Goal: Transaction & Acquisition: Download file/media

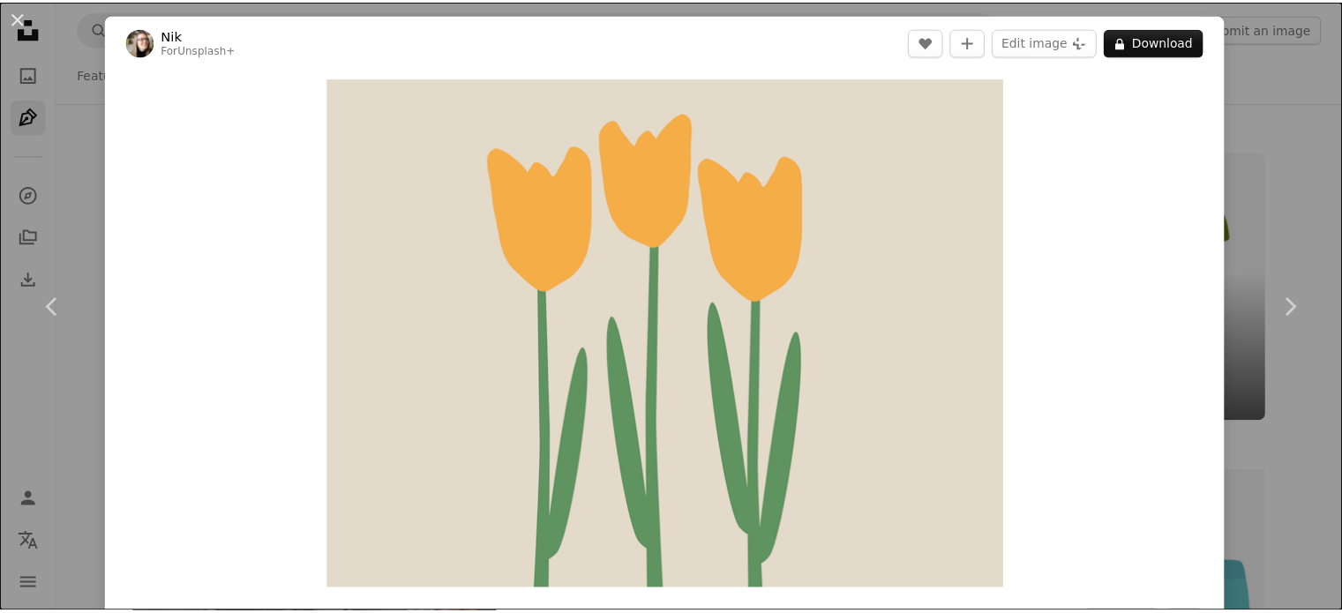
scroll to position [11207, 0]
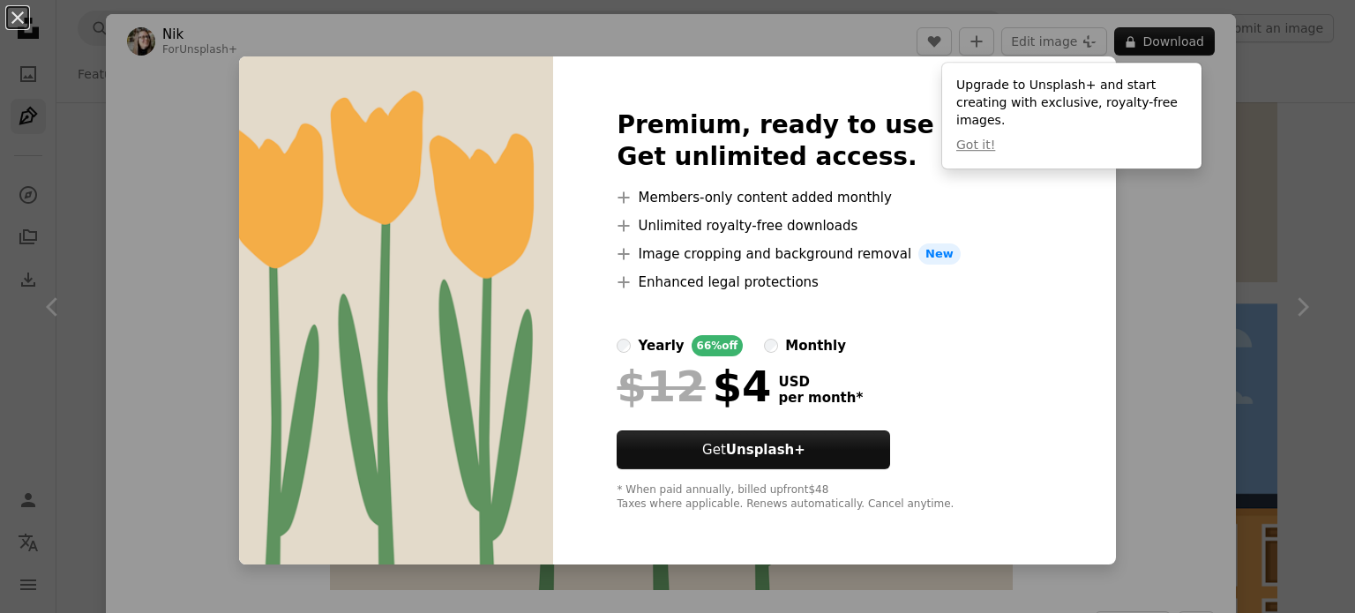
click at [813, 343] on div "monthly" at bounding box center [815, 345] width 61 height 21
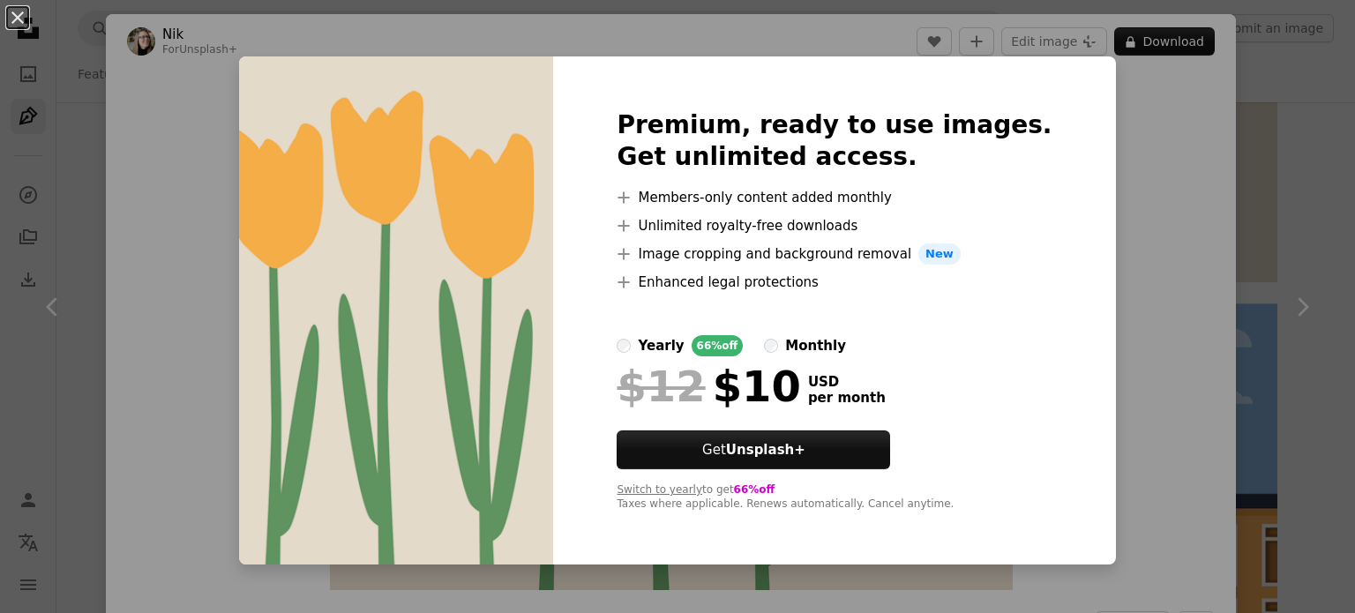
click at [671, 348] on div "yearly" at bounding box center [661, 345] width 46 height 21
click at [1109, 71] on div "An X shape Premium, ready to use images. Get unlimited access. A plus sign Memb…" at bounding box center [677, 306] width 1355 height 613
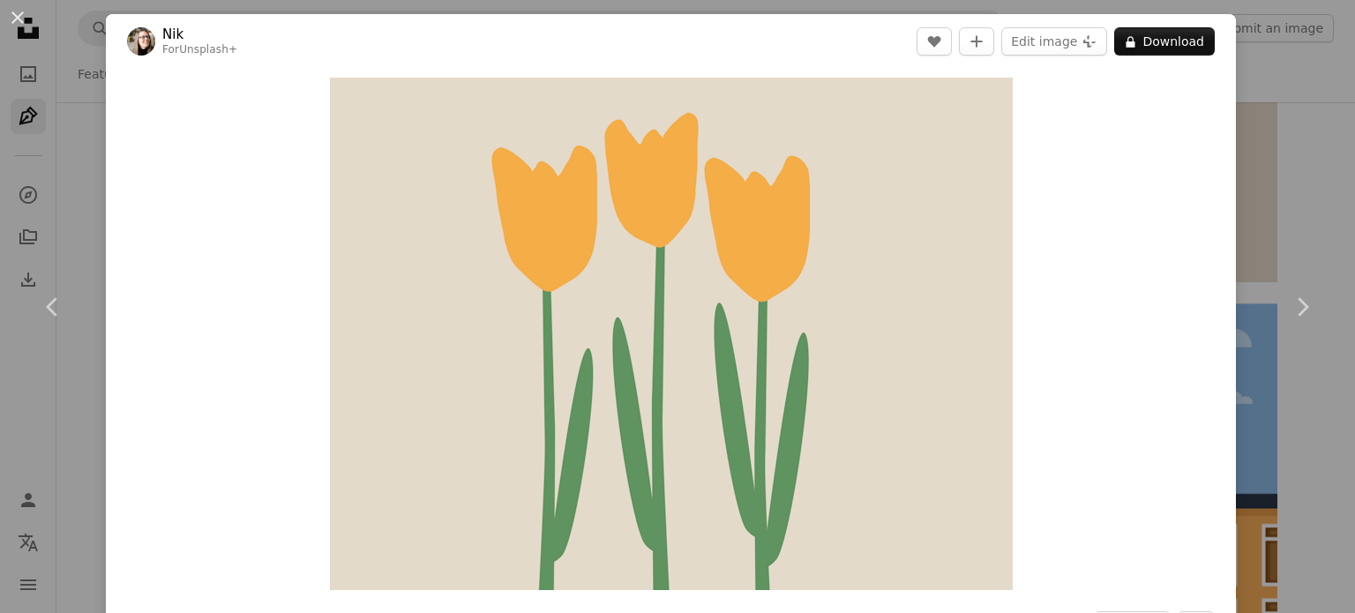
click at [7, 20] on button "An X shape" at bounding box center [17, 17] width 21 height 21
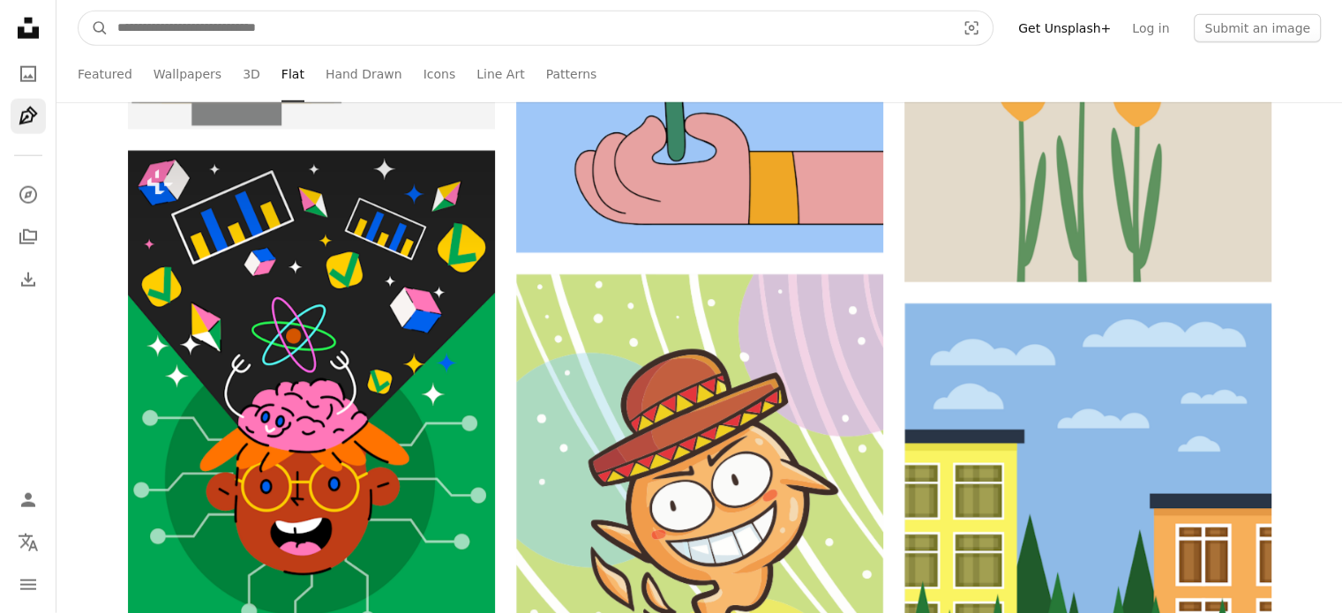
click at [164, 24] on input "Find visuals sitewide" at bounding box center [530, 28] width 842 height 34
type input "*"
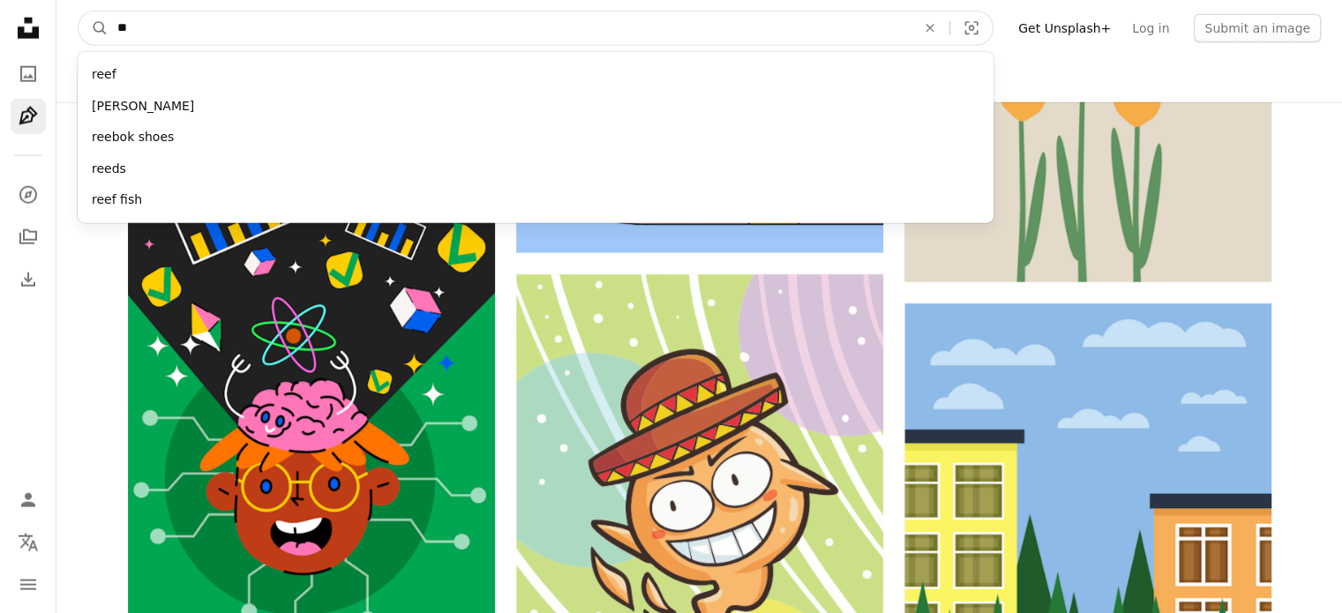
type input "*"
type input "****"
click at [79, 11] on button "A magnifying glass" at bounding box center [94, 28] width 30 height 34
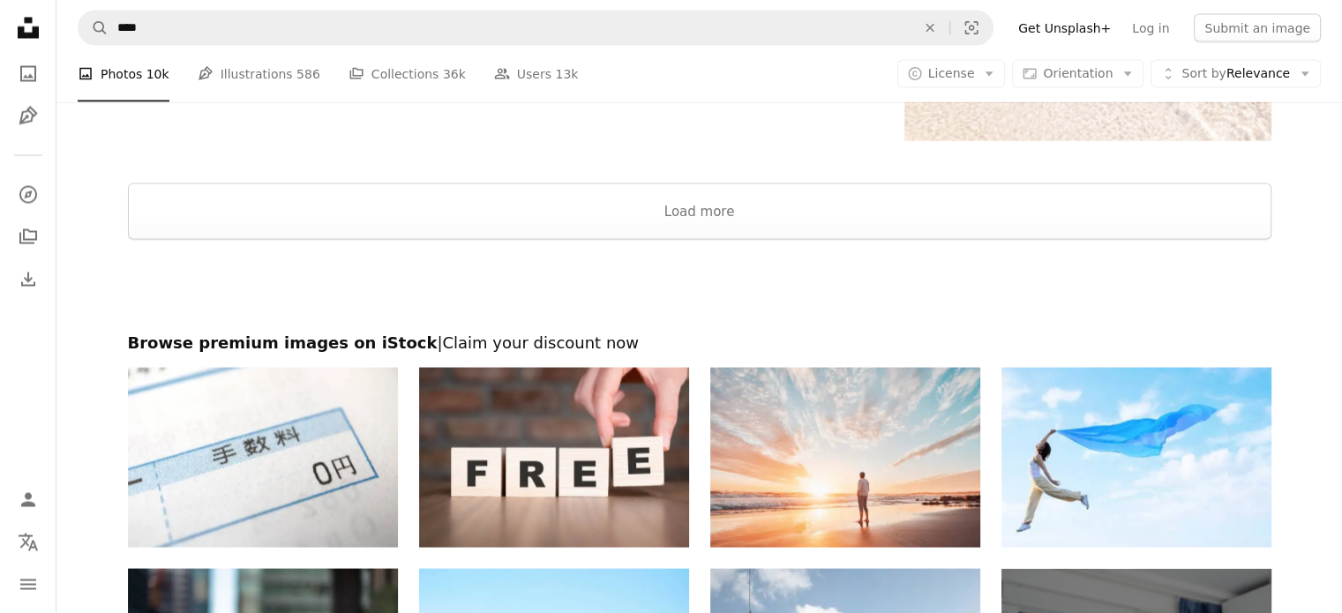
scroll to position [3265, 0]
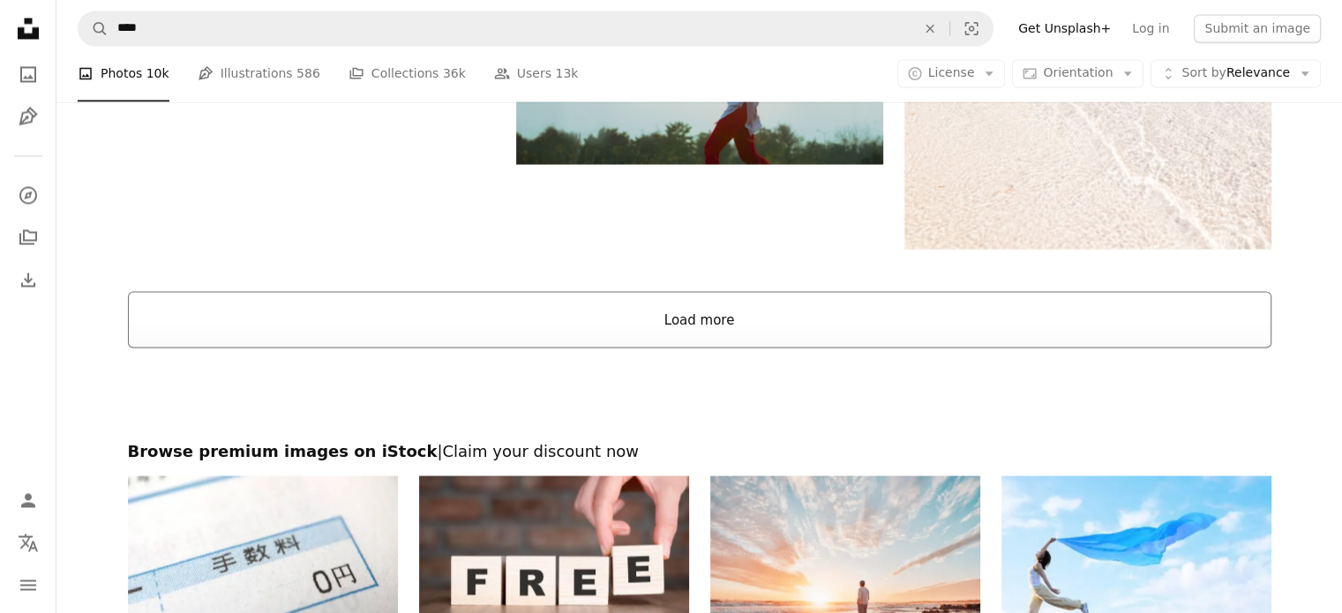
click at [652, 320] on button "Load more" at bounding box center [700, 319] width 1144 height 56
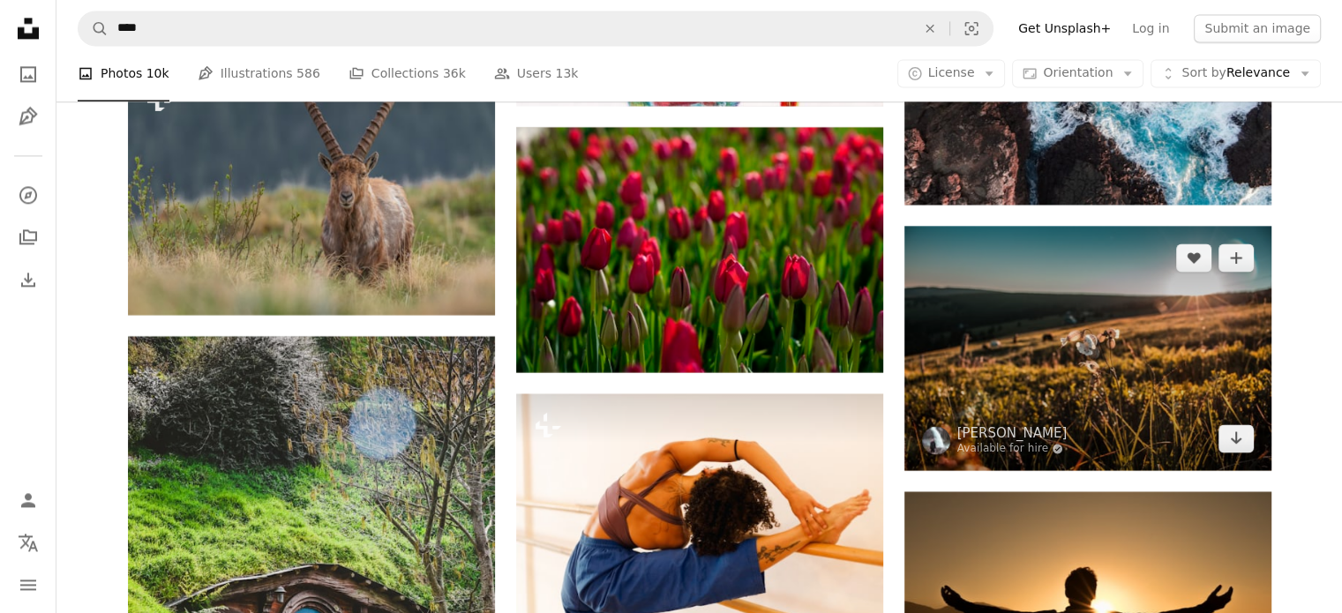
scroll to position [9089, 0]
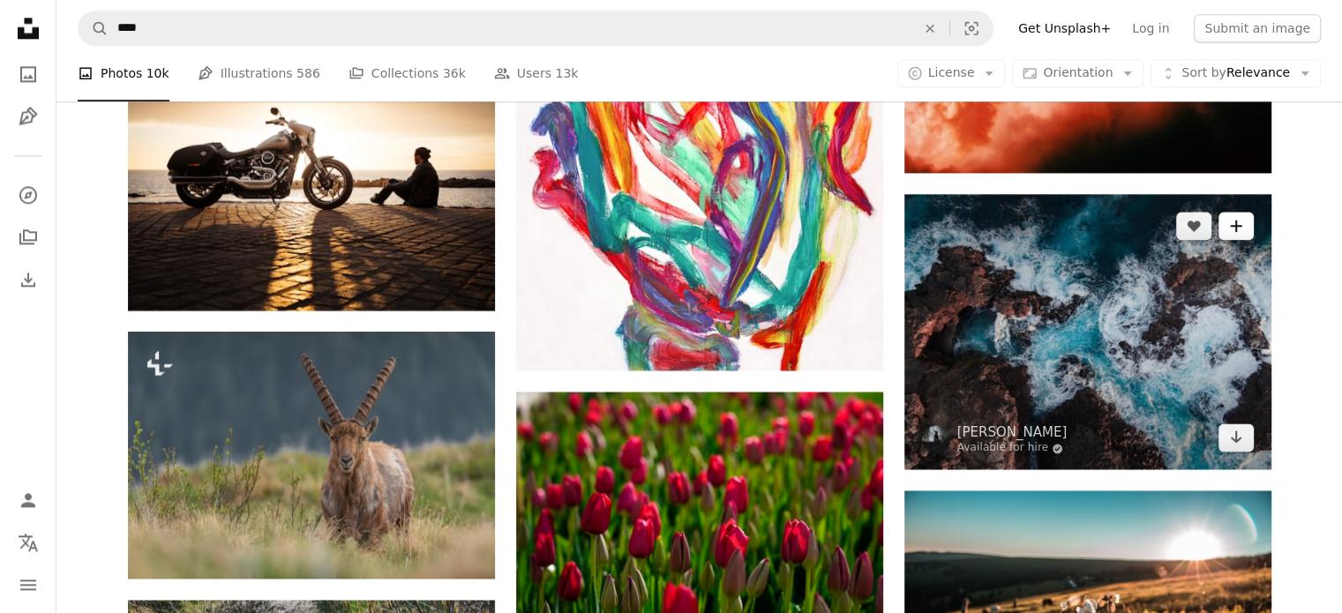
click at [1242, 233] on button "A plus sign" at bounding box center [1236, 226] width 35 height 28
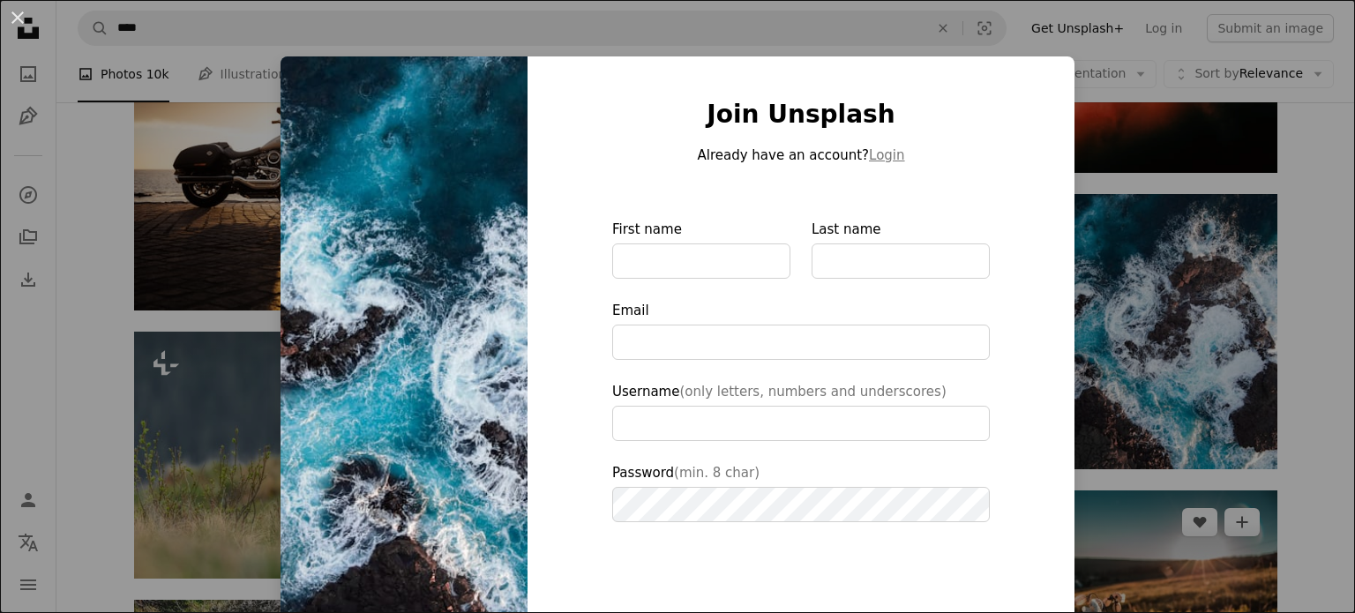
drag, startPoint x: 1139, startPoint y: 294, endPoint x: 1264, endPoint y: 506, distance: 245.6
click at [1139, 295] on div "An X shape Join Unsplash Already have an account? Login First name Last name Em…" at bounding box center [677, 306] width 1355 height 613
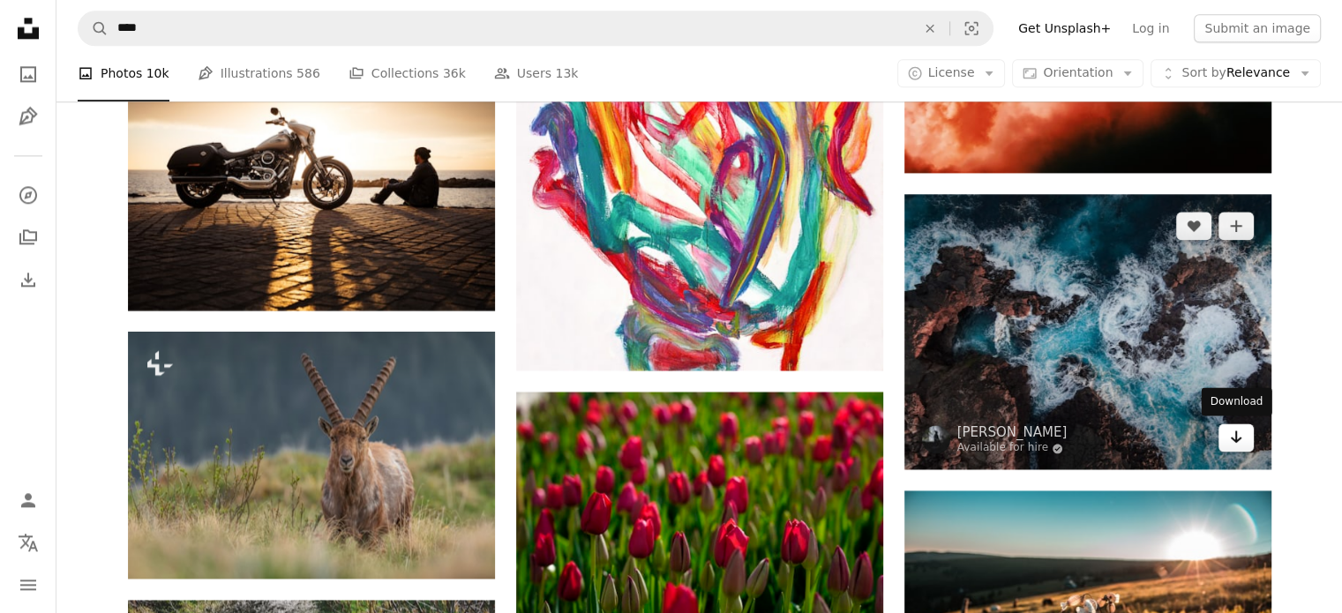
click at [1241, 433] on icon "Arrow pointing down" at bounding box center [1236, 436] width 14 height 21
